Goal: Share content: Share content

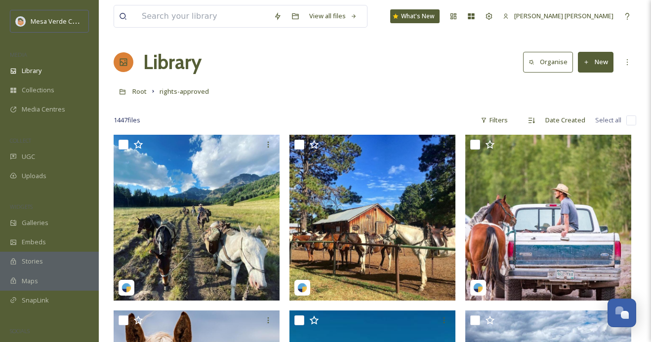
scroll to position [2190, 0]
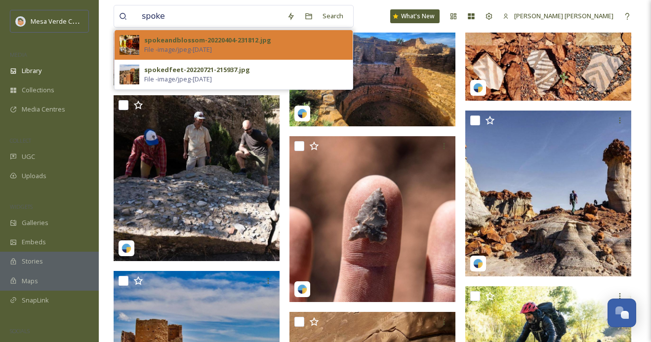
type input "spoke"
click at [189, 47] on span "File - image/jpeg - [DATE]" at bounding box center [178, 49] width 68 height 9
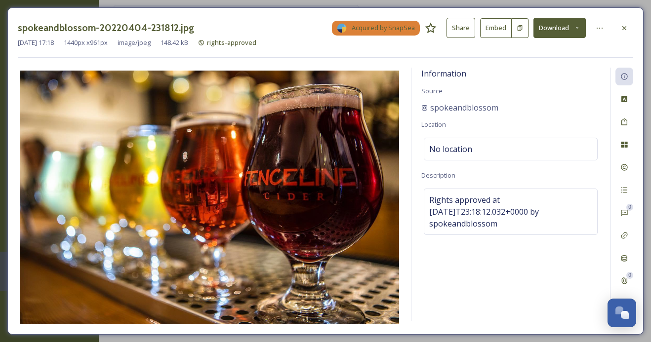
click at [463, 39] on div "[DATE] 17:18 1440 px x 961 px image/jpeg 148.42 kB rights-approved" at bounding box center [325, 42] width 615 height 9
click at [462, 26] on button "Share" at bounding box center [460, 28] width 29 height 20
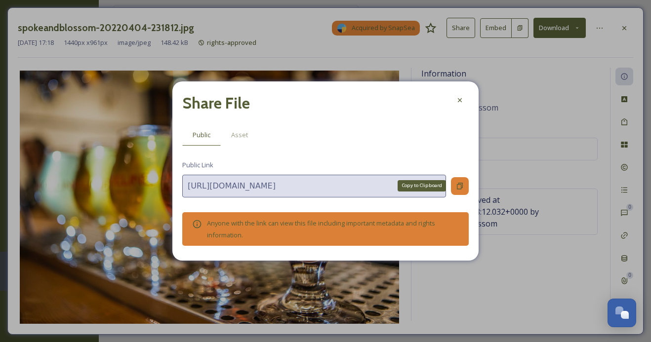
click at [461, 185] on icon at bounding box center [460, 186] width 6 height 6
click at [458, 98] on icon at bounding box center [460, 100] width 8 height 8
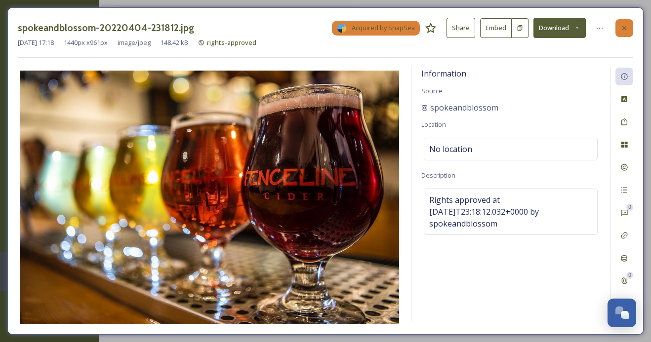
click at [625, 29] on icon at bounding box center [624, 28] width 8 height 8
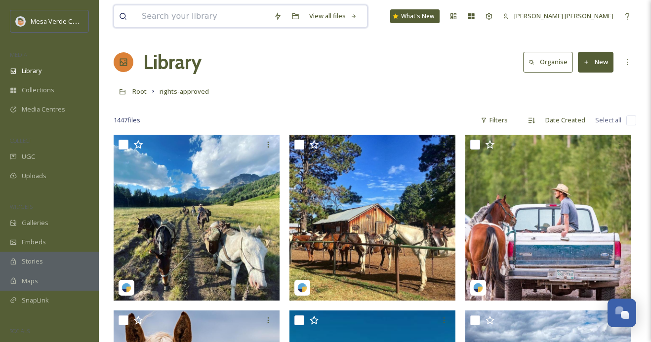
click at [170, 17] on input at bounding box center [203, 16] width 132 height 22
click at [219, 15] on input at bounding box center [203, 16] width 132 height 22
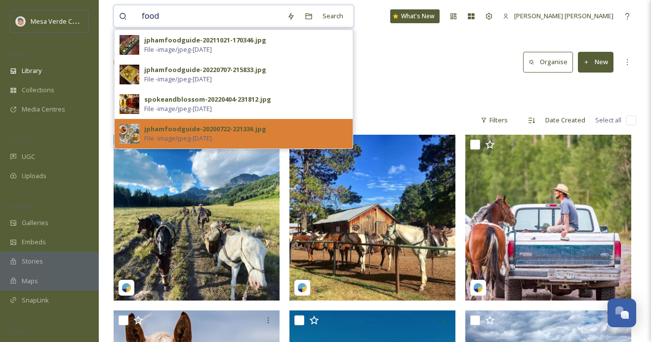
type input "food"
click at [211, 131] on div "jphamfoodguide-20200722-221336.jpg" at bounding box center [205, 128] width 122 height 9
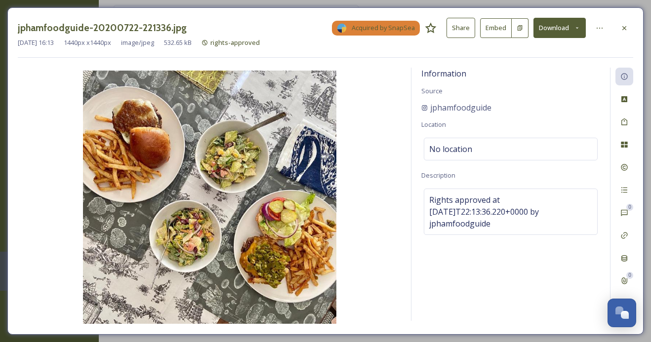
click at [469, 27] on button "Share" at bounding box center [460, 28] width 29 height 20
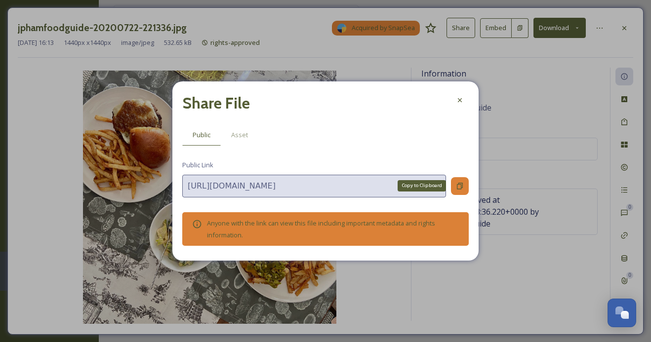
click at [457, 191] on div "Copy to Clipboard" at bounding box center [460, 186] width 18 height 18
